Goal: Information Seeking & Learning: Learn about a topic

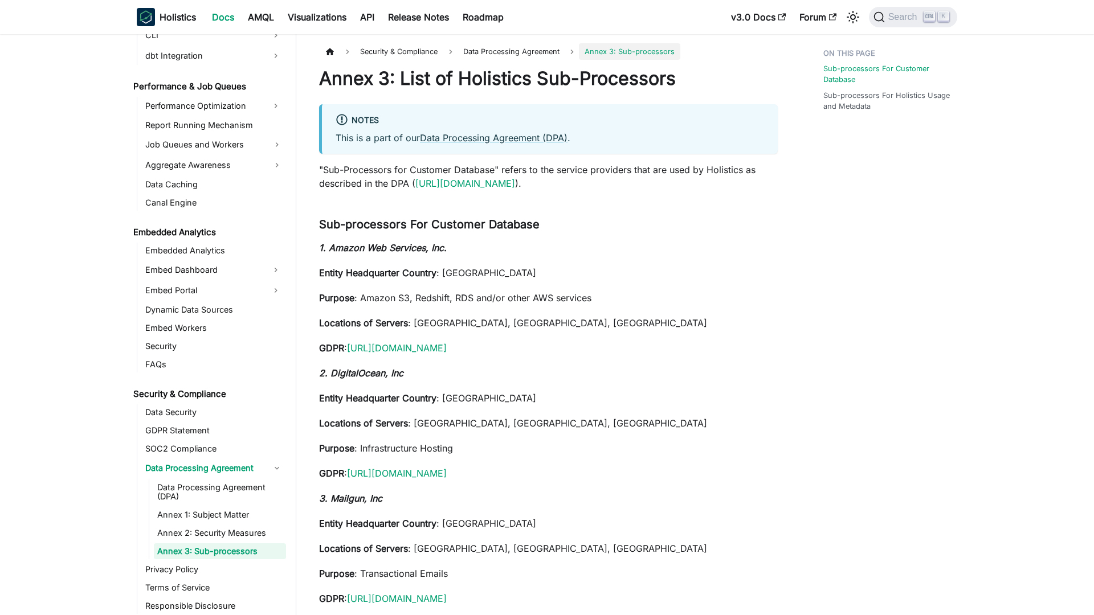
scroll to position [1078, 0]
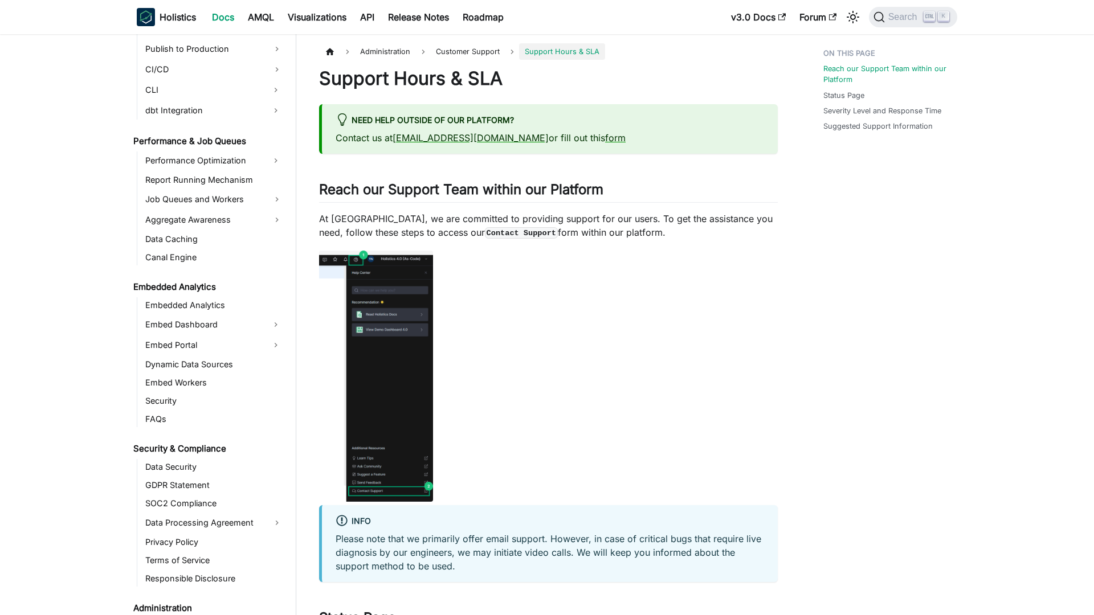
scroll to position [1160, 0]
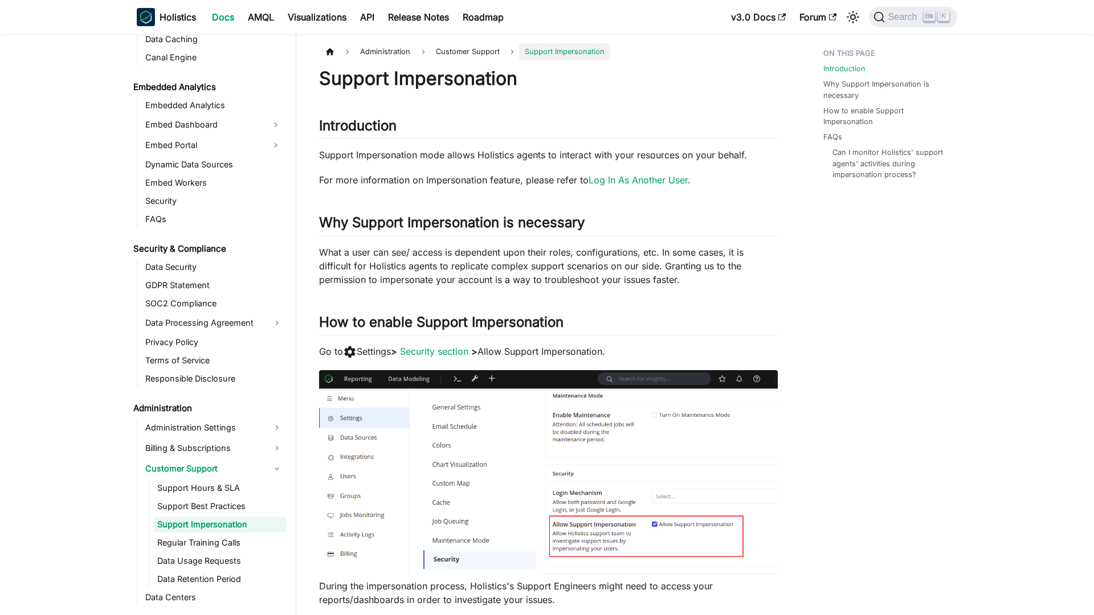
scroll to position [1197, 0]
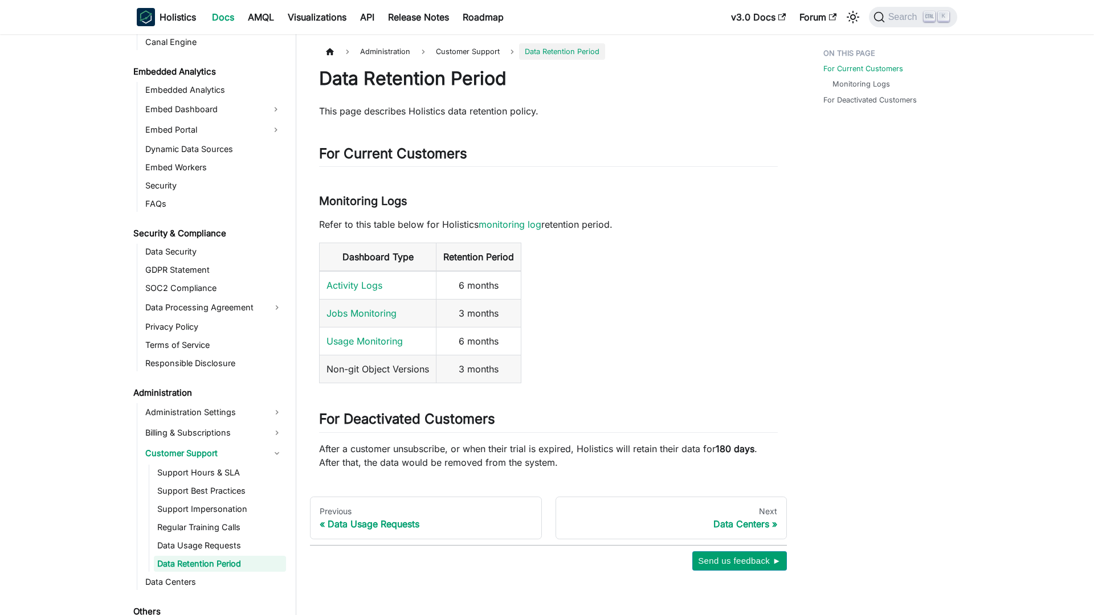
scroll to position [1229, 0]
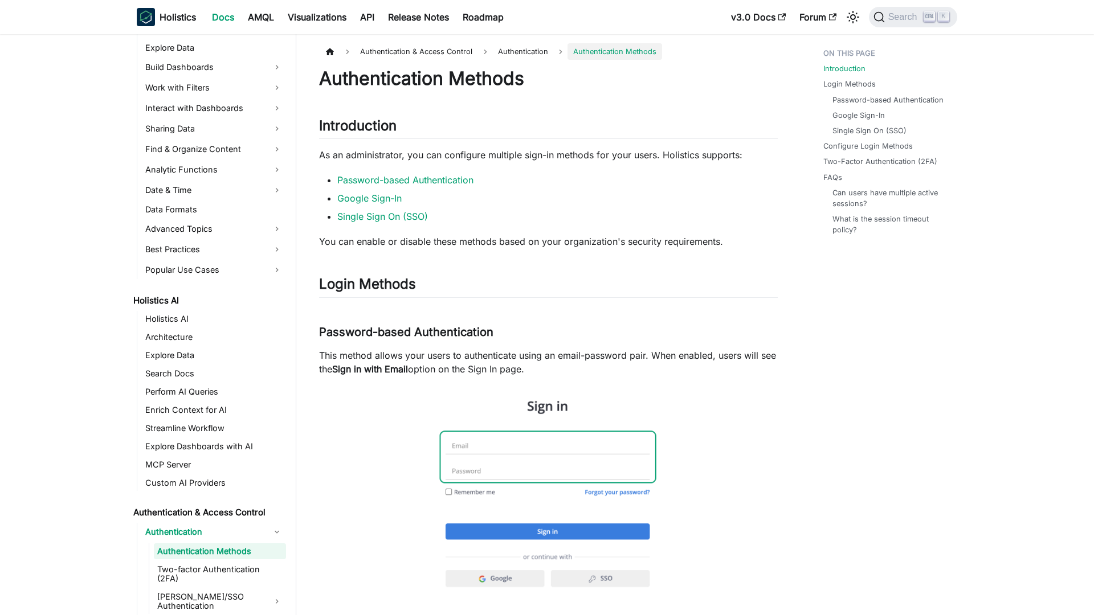
scroll to position [390, 0]
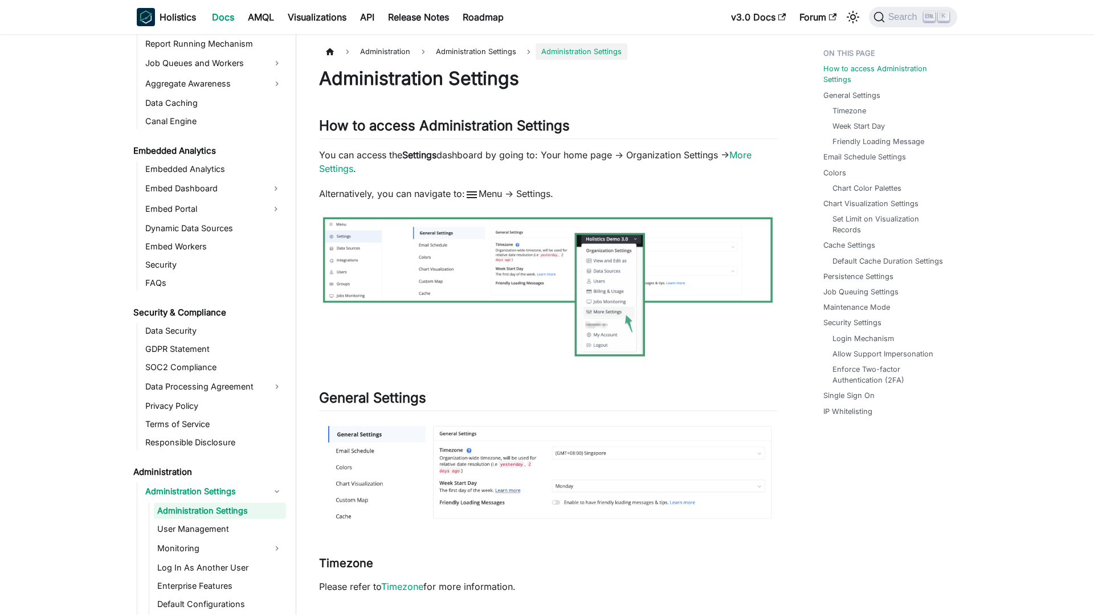
scroll to position [1119, 0]
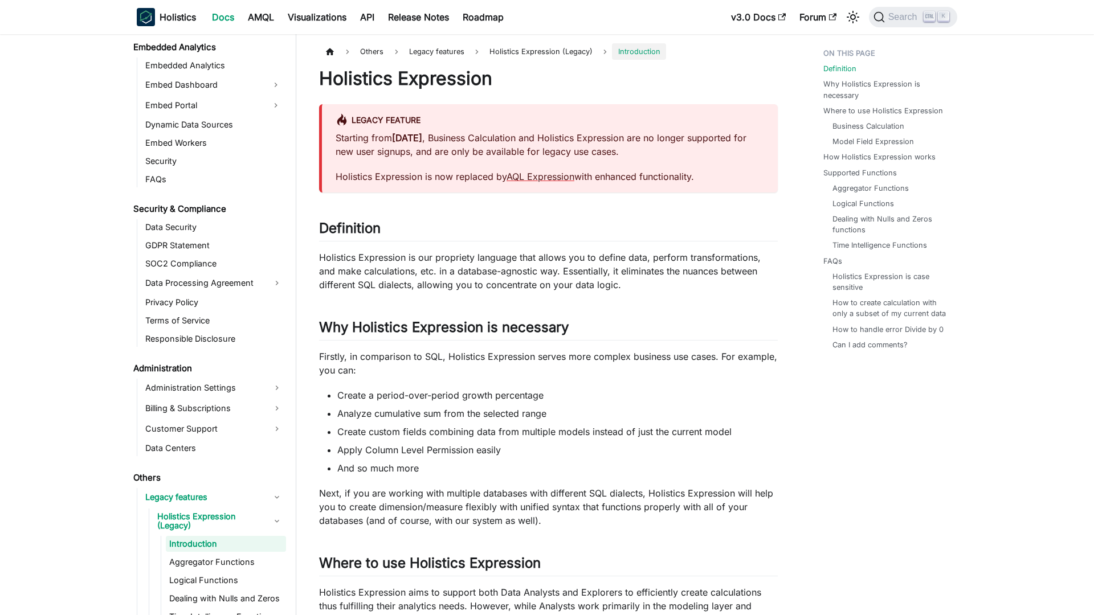
scroll to position [1238, 0]
